Goal: Task Accomplishment & Management: Complete application form

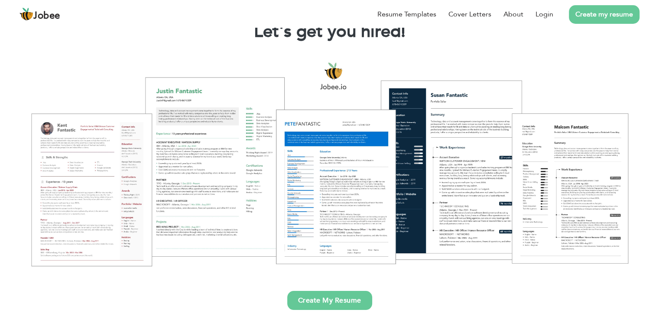
scroll to position [173, 0]
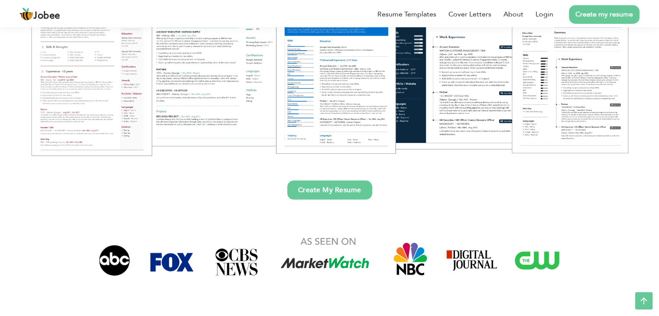
click at [332, 187] on link "Create My Resume" at bounding box center [329, 190] width 85 height 19
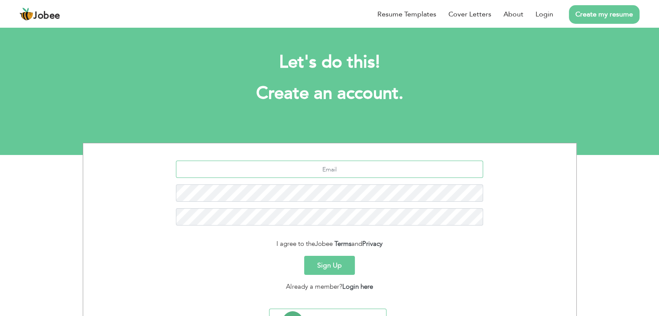
click at [338, 171] on input "text" at bounding box center [329, 169] width 307 height 17
type input "[PERSON_NAME][DOMAIN_NAME][EMAIL_ADDRESS][DOMAIN_NAME]"
click at [319, 176] on input "[PERSON_NAME][DOMAIN_NAME][EMAIL_ADDRESS][DOMAIN_NAME]" at bounding box center [329, 169] width 307 height 17
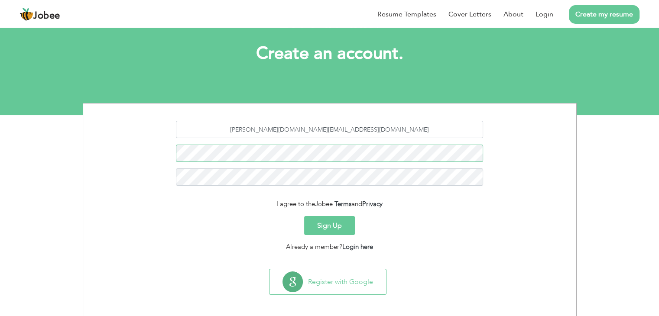
scroll to position [43, 0]
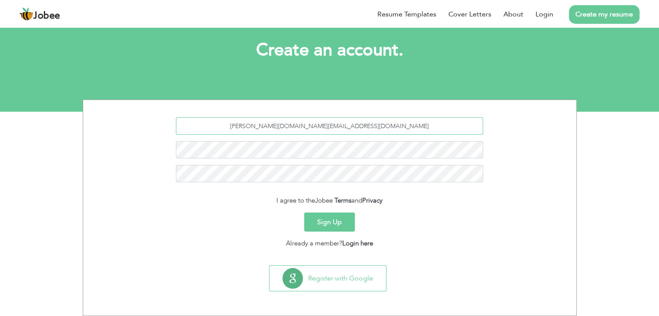
click at [261, 151] on div "jay.dev@aksharaminfotech.com" at bounding box center [330, 153] width 480 height 72
paste input "hisaha1201@mirarmax.com"
click at [345, 132] on input "hisaha1201@mirarmax.com" at bounding box center [329, 125] width 307 height 17
type input "hisaha1201@mirarmax.com"
click at [338, 216] on button "Sign Up" at bounding box center [329, 222] width 51 height 19
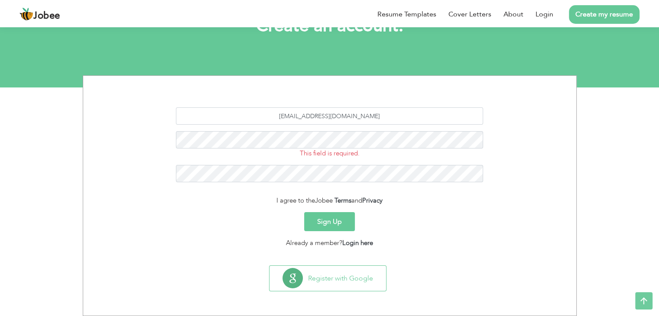
scroll to position [67, 0]
click at [352, 110] on input "[EMAIL_ADDRESS][DOMAIN_NAME]" at bounding box center [329, 116] width 307 height 17
click at [329, 224] on button "Sign Up" at bounding box center [329, 222] width 51 height 19
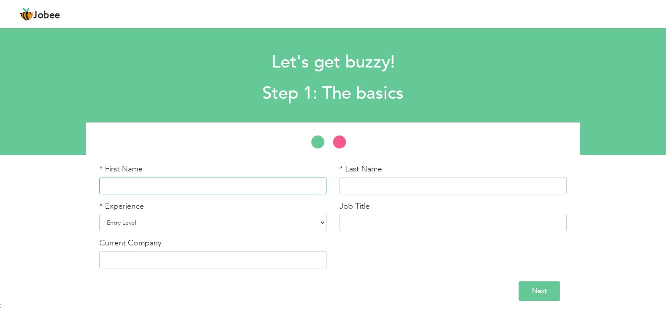
click at [229, 180] on input "text" at bounding box center [212, 185] width 227 height 17
type input "[PERSON_NAME]"
click at [183, 226] on select "Entry Level Less than 1 Year 1 Year 2 Years 3 Years 4 Years 5 Years 6 Years 7 Y…" at bounding box center [212, 222] width 227 height 17
select select "4"
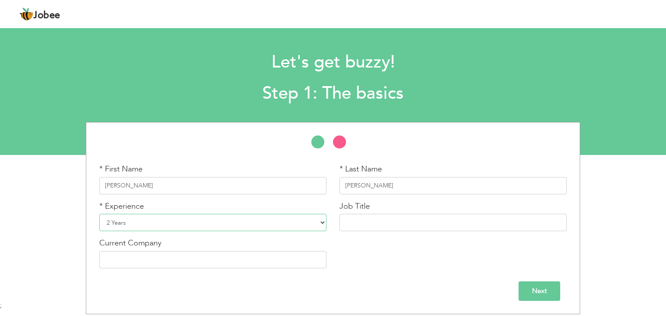
click at [99, 214] on select "Entry Level Less than 1 Year 1 Year 2 Years 3 Years 4 Years 5 Years 6 Years 7 Y…" at bounding box center [212, 222] width 227 height 17
click at [407, 208] on div "Job Title" at bounding box center [452, 216] width 227 height 31
click at [403, 221] on input "text" at bounding box center [452, 222] width 227 height 17
type input "Full Stack"
click at [127, 260] on input "text" at bounding box center [212, 259] width 227 height 17
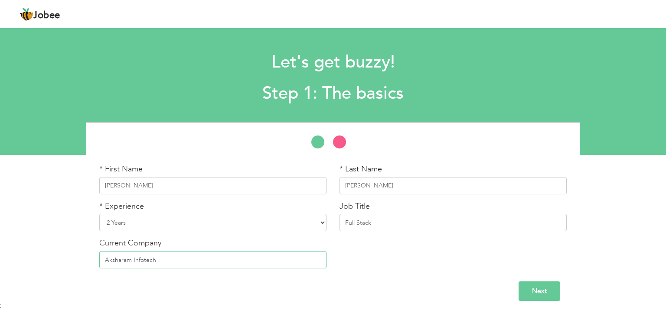
type input "Aksharam Infotech"
click at [537, 285] on input "Next" at bounding box center [539, 292] width 42 height 20
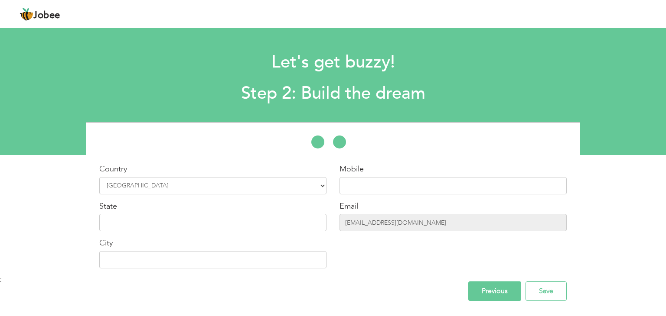
click at [270, 195] on div "Country Select Country Afghanistan Albania Algeria American Samoa Andorra Angol…" at bounding box center [213, 219] width 240 height 111
click at [409, 189] on input "text" at bounding box center [452, 185] width 227 height 17
type input "8200996700"
drag, startPoint x: 432, startPoint y: 224, endPoint x: 342, endPoint y: 234, distance: 90.6
click at [342, 234] on div "Mobile 8200996700 Email hisaha1201@mirarmax.com" at bounding box center [453, 219] width 240 height 111
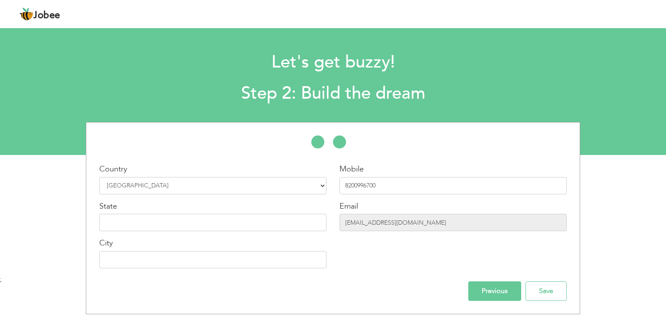
click at [401, 248] on div "Mobile 8200996700 Email hisaha1201@mirarmax.com" at bounding box center [453, 219] width 240 height 111
click at [301, 240] on div "City" at bounding box center [212, 253] width 227 height 31
click at [260, 227] on input "text" at bounding box center [212, 222] width 227 height 17
type input "Gujarat"
type input "Palitana"
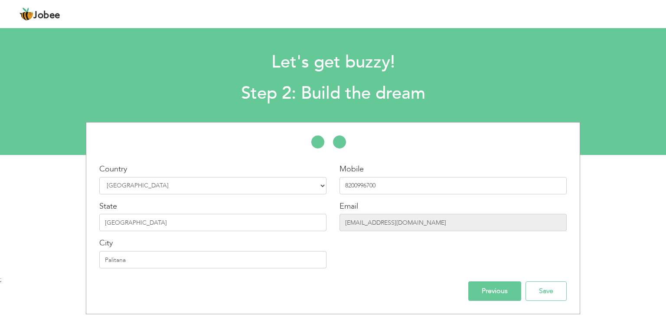
click at [482, 286] on input "Previous" at bounding box center [494, 292] width 53 height 20
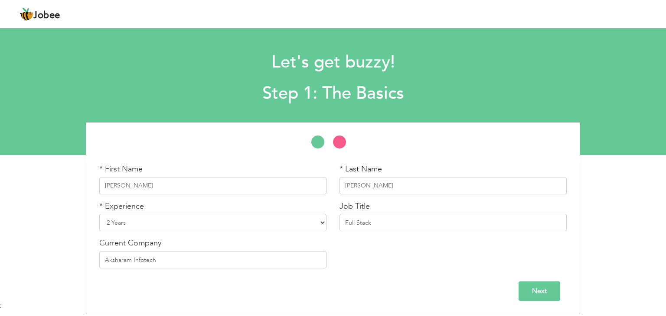
click at [540, 286] on input "Next" at bounding box center [539, 292] width 42 height 20
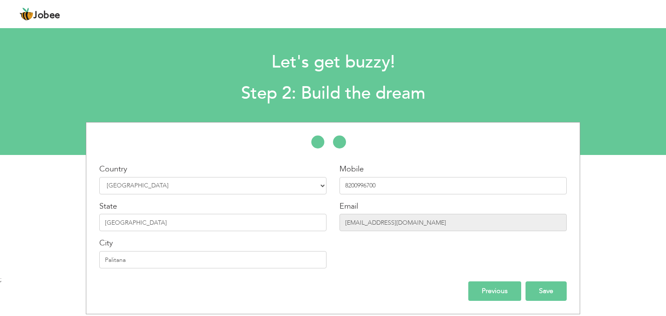
click at [546, 283] on input "Save" at bounding box center [545, 292] width 41 height 20
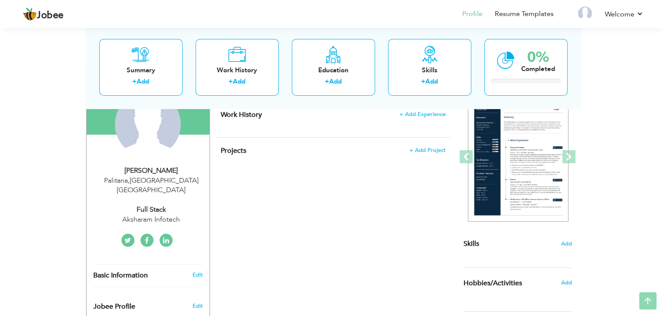
scroll to position [173, 0]
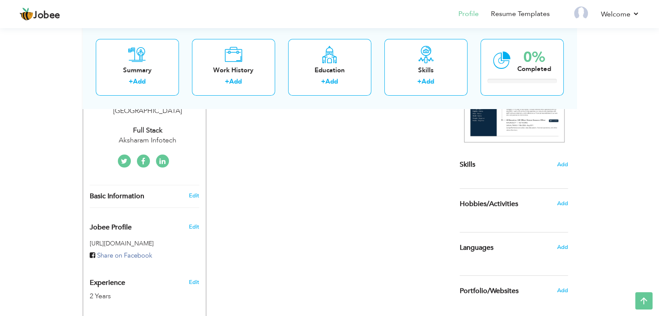
click at [134, 193] on span "Basic Information" at bounding box center [117, 197] width 55 height 8
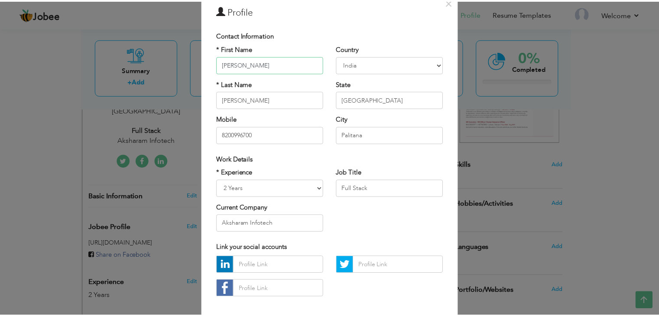
scroll to position [78, 0]
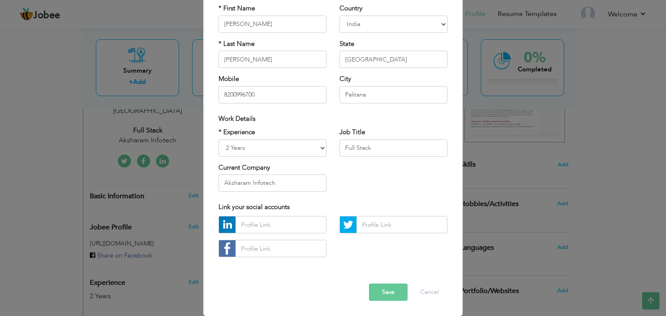
click at [380, 285] on button "Save" at bounding box center [388, 292] width 39 height 17
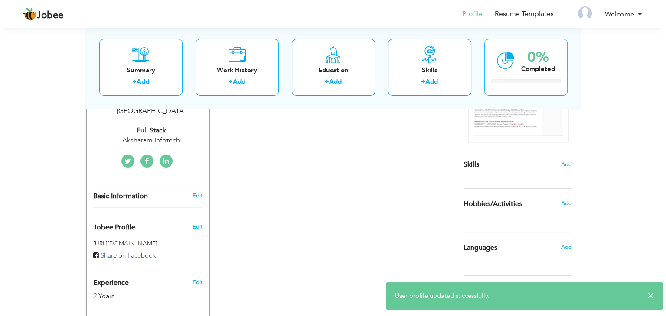
scroll to position [260, 0]
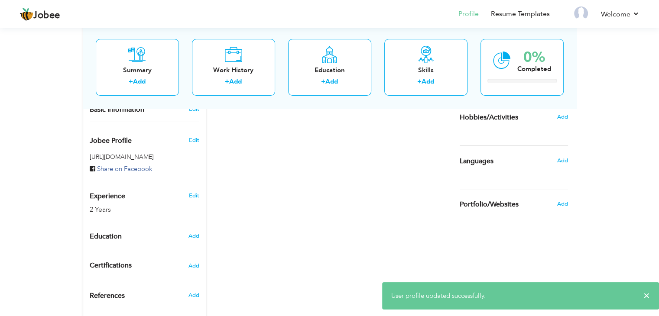
click at [122, 193] on span "Experience" at bounding box center [108, 197] width 36 height 8
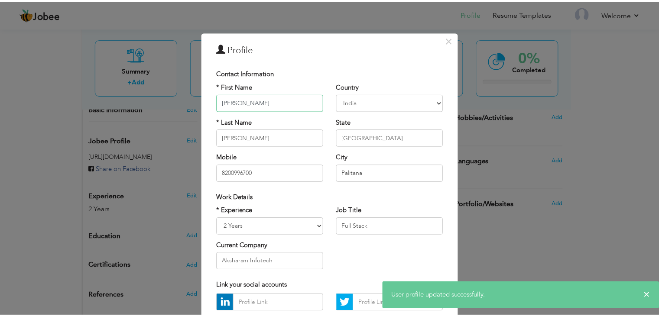
scroll to position [78, 0]
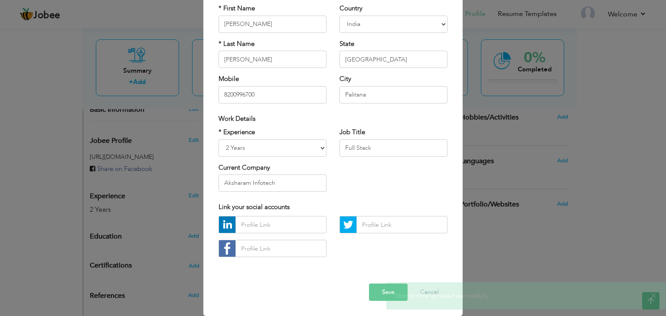
click at [373, 289] on button "Save" at bounding box center [388, 292] width 39 height 17
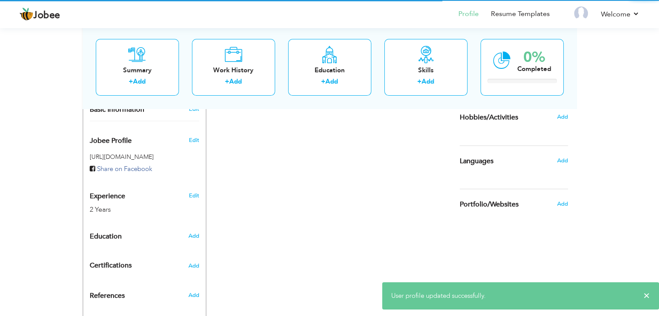
click at [103, 233] on span "Education" at bounding box center [106, 237] width 32 height 8
radio input "true"
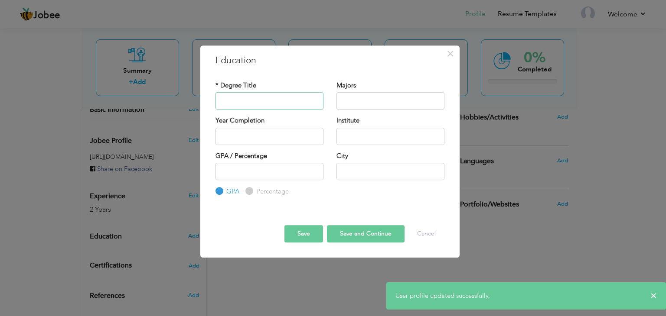
click at [261, 108] on input "text" at bounding box center [269, 100] width 108 height 17
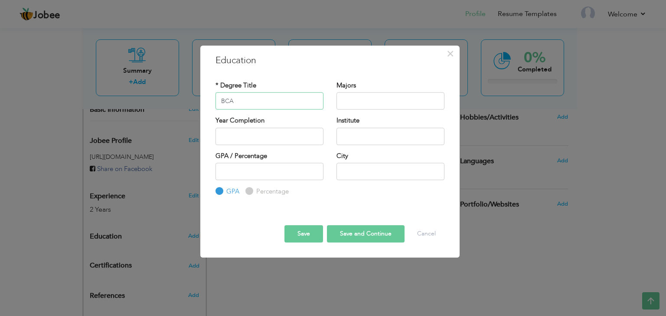
type input "BCA"
click at [366, 103] on input "text" at bounding box center [390, 100] width 108 height 17
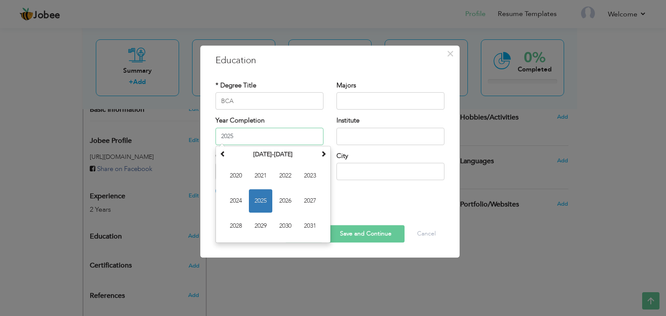
click at [267, 144] on input "2025" at bounding box center [269, 136] width 108 height 17
click at [234, 200] on span "2024" at bounding box center [235, 200] width 23 height 23
type input "2024"
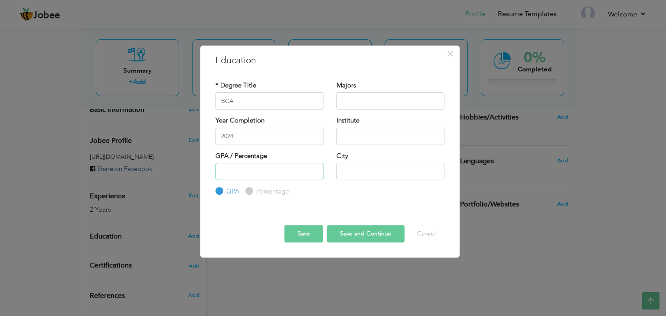
click at [277, 179] on input "number" at bounding box center [269, 171] width 108 height 17
click at [357, 177] on input "text" at bounding box center [390, 171] width 108 height 17
type input "Palitana"
click at [309, 237] on button "Save" at bounding box center [303, 233] width 39 height 17
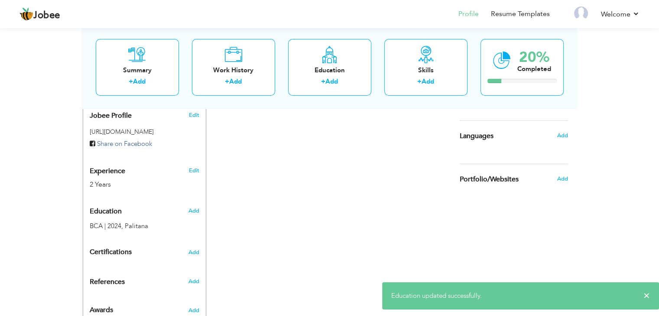
scroll to position [287, 0]
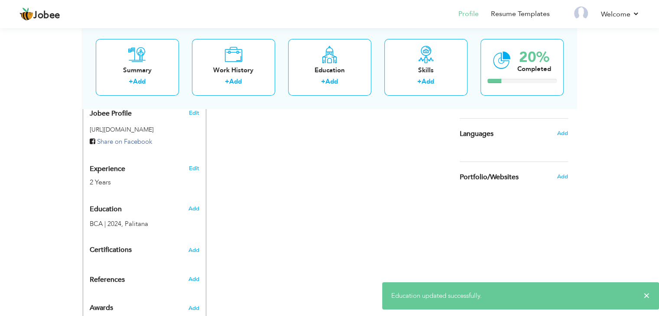
click at [154, 242] on div "Certifications Add" at bounding box center [144, 250] width 123 height 16
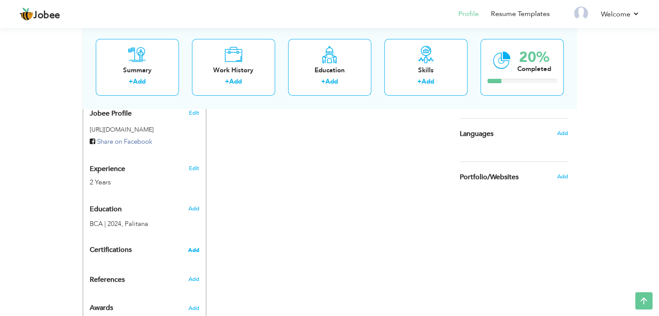
click at [196, 247] on span "Add" at bounding box center [193, 250] width 11 height 6
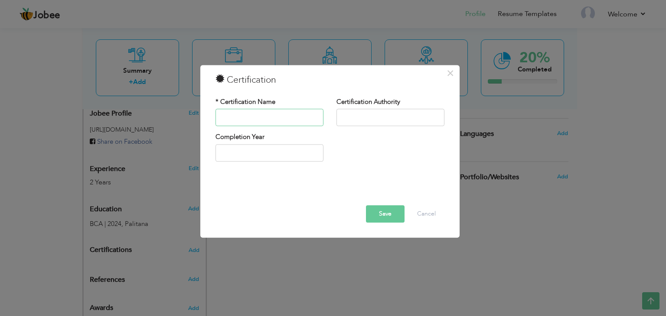
click at [241, 111] on input "text" at bounding box center [269, 117] width 108 height 17
click at [388, 214] on button "Save" at bounding box center [385, 214] width 39 height 17
click at [418, 204] on div at bounding box center [330, 193] width 242 height 24
click at [419, 222] on button "Cancel" at bounding box center [426, 214] width 36 height 17
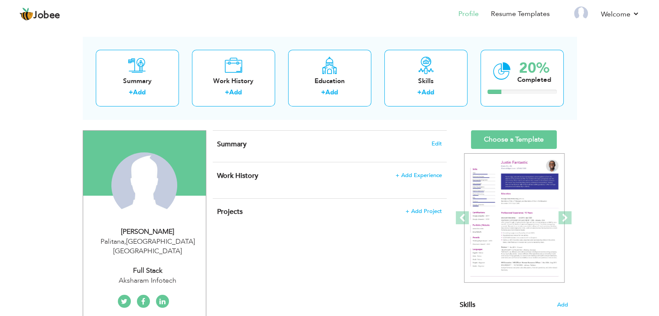
scroll to position [33, 0]
